Goal: Find specific page/section: Find specific page/section

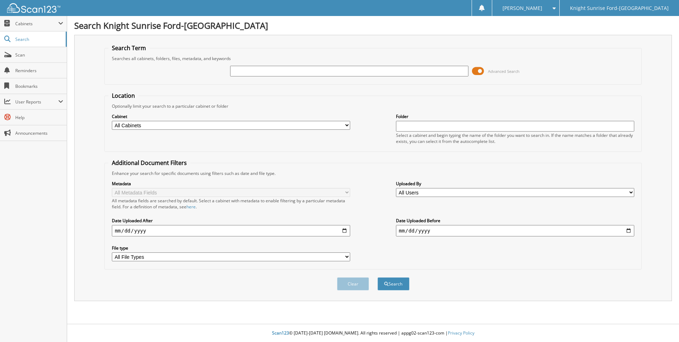
click at [243, 70] on input "text" at bounding box center [349, 71] width 238 height 11
type input "619292"
click at [377, 277] on button "Search" at bounding box center [393, 283] width 32 height 13
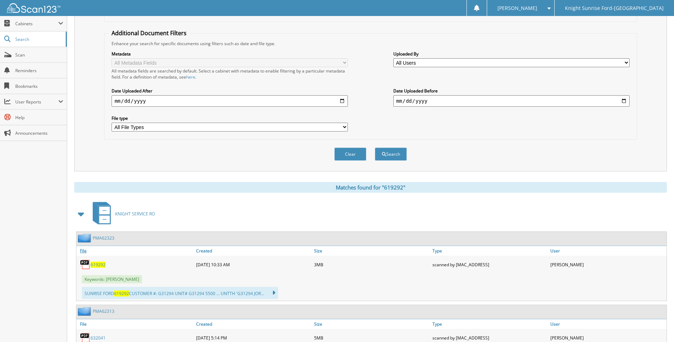
scroll to position [142, 0]
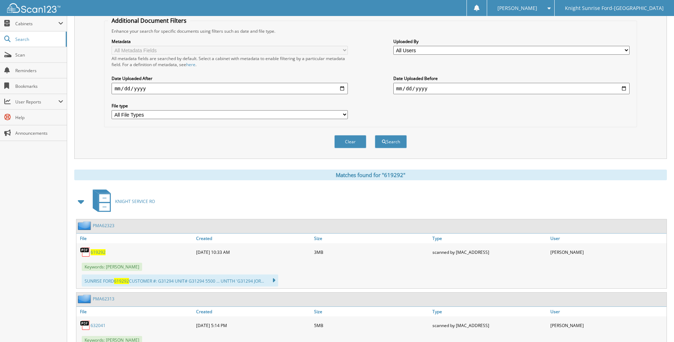
click at [98, 252] on span "619292" at bounding box center [98, 252] width 15 height 6
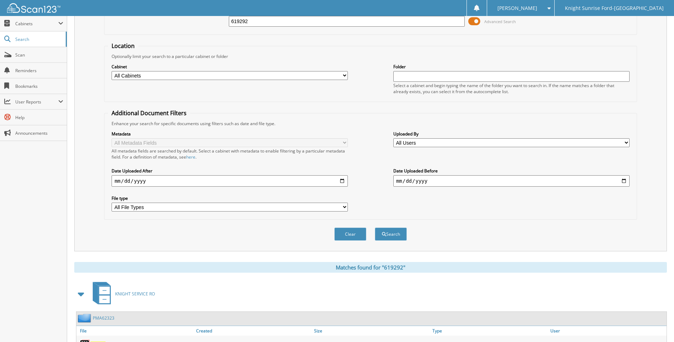
scroll to position [0, 0]
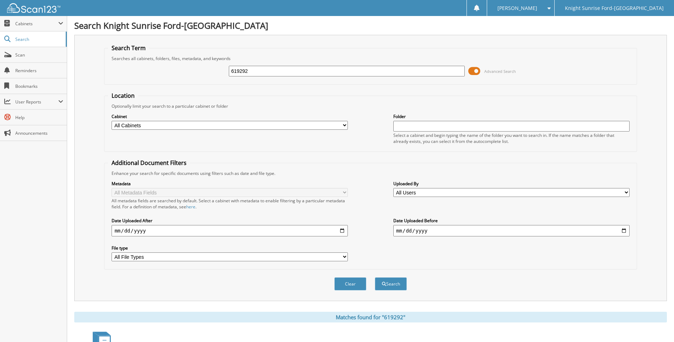
drag, startPoint x: 270, startPoint y: 70, endPoint x: 216, endPoint y: 69, distance: 54.3
click at [216, 69] on div "619292 Advanced Search" at bounding box center [370, 70] width 524 height 19
type input "646863"
click at [375, 277] on button "Search" at bounding box center [391, 283] width 32 height 13
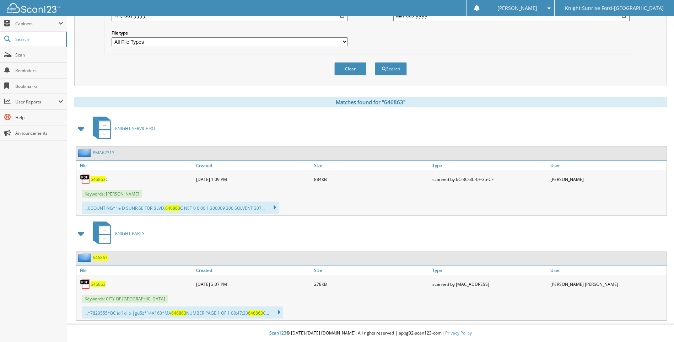
scroll to position [215, 0]
click at [102, 181] on span "646863" at bounding box center [98, 179] width 15 height 6
click at [98, 284] on span "646863" at bounding box center [98, 284] width 15 height 6
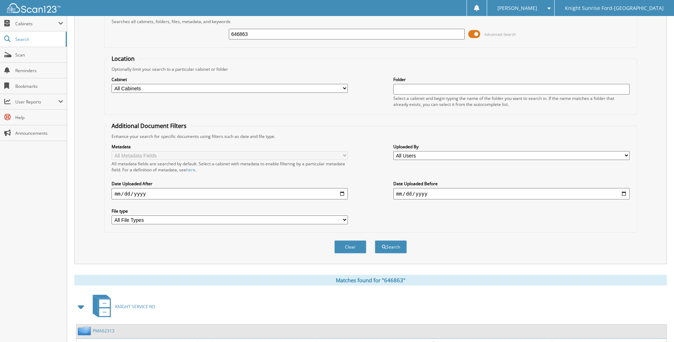
scroll to position [0, 0]
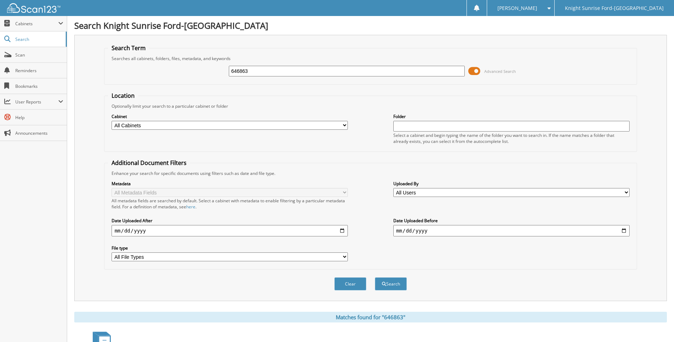
drag, startPoint x: 273, startPoint y: 71, endPoint x: 234, endPoint y: 69, distance: 39.1
click at [234, 69] on input "646863" at bounding box center [347, 71] width 236 height 11
type input "6"
click at [265, 71] on input "text" at bounding box center [347, 71] width 236 height 11
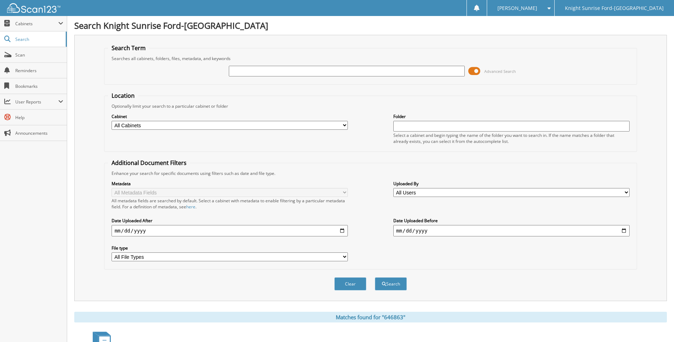
click at [265, 71] on input "text" at bounding box center [347, 71] width 236 height 11
type input "n"
type input "NUA27142"
click at [375, 277] on button "Search" at bounding box center [391, 283] width 32 height 13
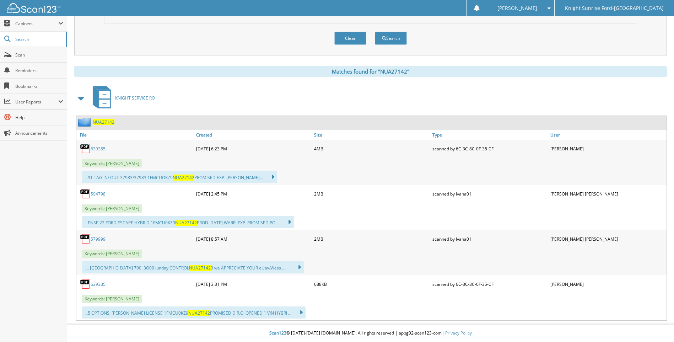
click at [101, 151] on link "639385" at bounding box center [98, 149] width 15 height 6
click at [103, 192] on link "594798" at bounding box center [98, 194] width 15 height 6
click at [99, 194] on link "594798" at bounding box center [98, 194] width 15 height 6
click at [95, 241] on link "579999" at bounding box center [98, 239] width 15 height 6
click at [102, 284] on link "639385" at bounding box center [98, 284] width 15 height 6
